Goal: Navigation & Orientation: Find specific page/section

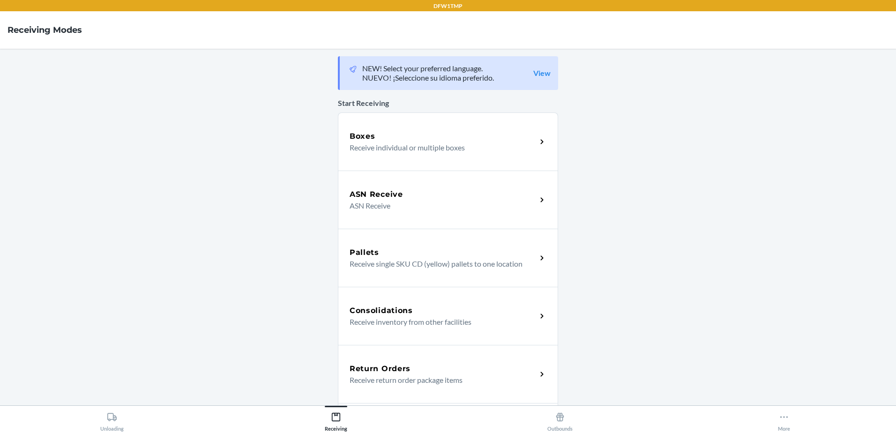
click at [492, 365] on div "Return Orders" at bounding box center [443, 368] width 187 height 11
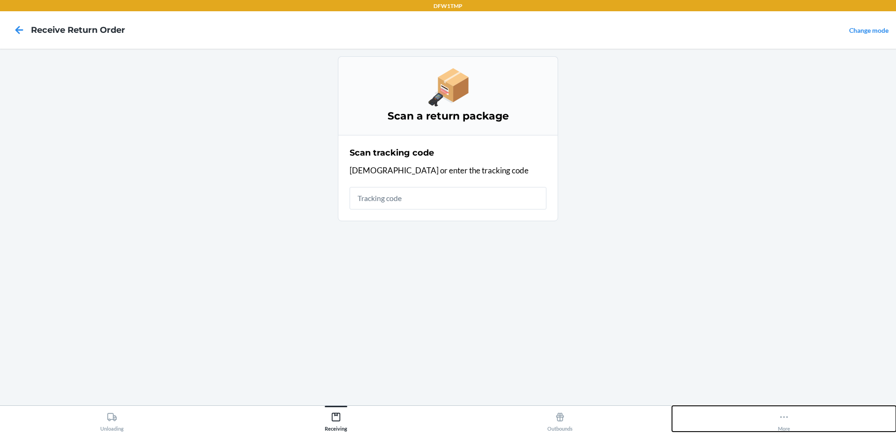
click at [779, 418] on icon at bounding box center [784, 417] width 10 height 10
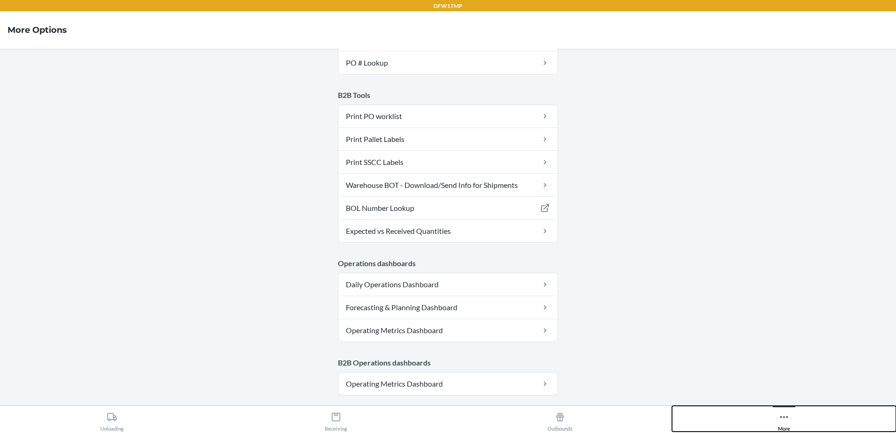
scroll to position [468, 0]
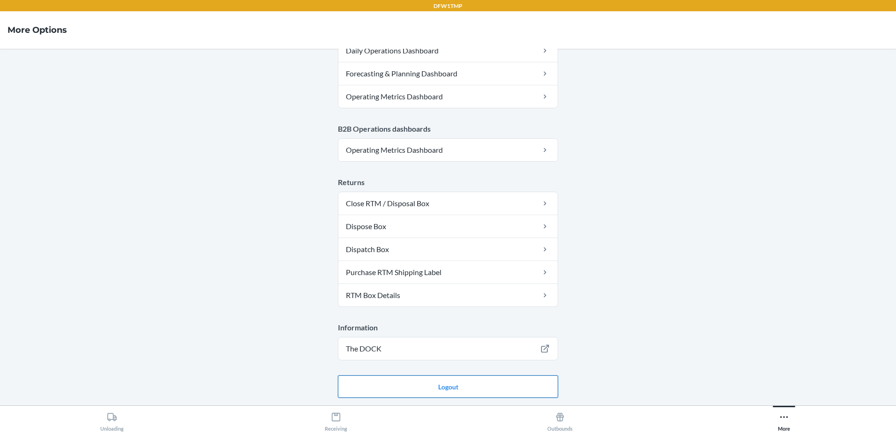
click at [411, 386] on button "Logout" at bounding box center [448, 386] width 220 height 22
